Goal: Task Accomplishment & Management: Manage account settings

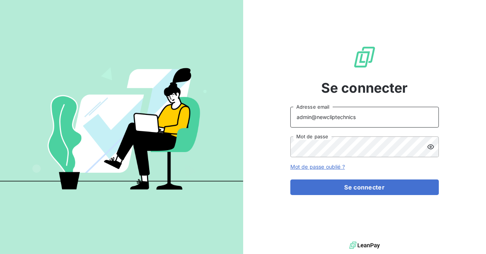
click at [361, 125] on input "admin@newcliptechnics" at bounding box center [364, 117] width 148 height 21
type input "admin@excovalliance"
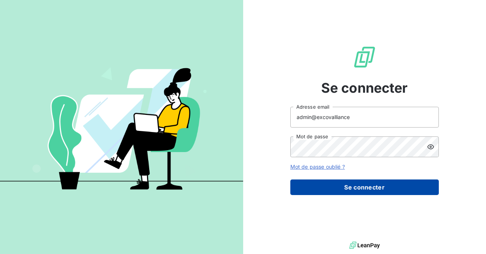
click at [341, 180] on button "Se connecter" at bounding box center [364, 188] width 148 height 16
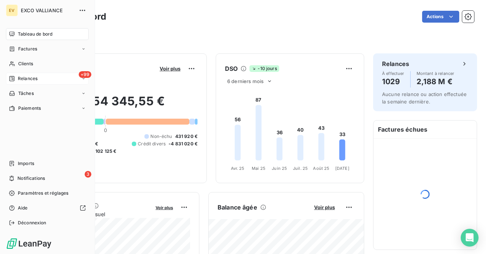
click at [22, 84] on div "+99 Relances" at bounding box center [47, 79] width 83 height 12
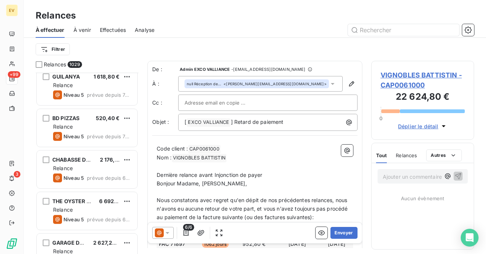
scroll to position [884, 0]
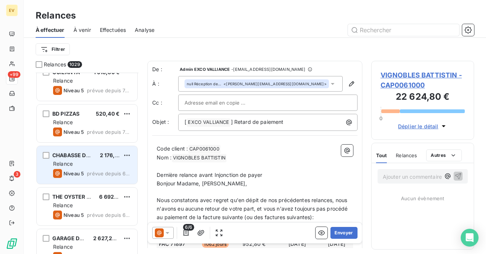
click at [98, 156] on div "CHABASSE DENTAIRE 2 176,80 €" at bounding box center [92, 155] width 78 height 7
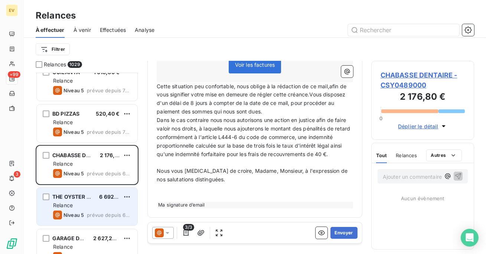
scroll to position [1102, 0]
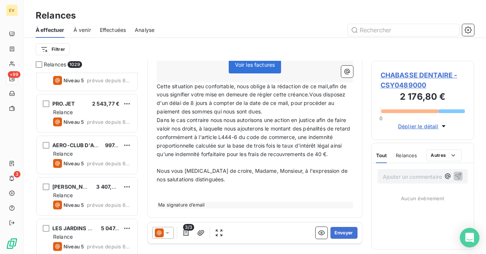
click at [468, 235] on icon "Open Intercom Messenger" at bounding box center [469, 238] width 9 height 10
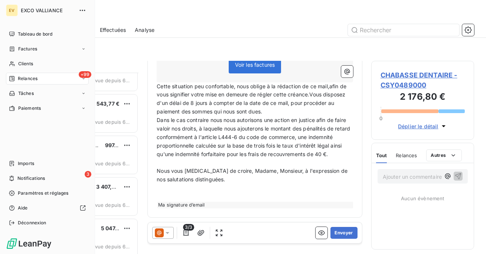
click at [33, 230] on div "EV EXCO VALLIANCE Tableau de bord Factures Clients +99 Relances Tâches Paiement…" at bounding box center [47, 127] width 95 height 254
click at [36, 225] on span "Déconnexion" at bounding box center [32, 223] width 29 height 7
